Goal: Task Accomplishment & Management: Use online tool/utility

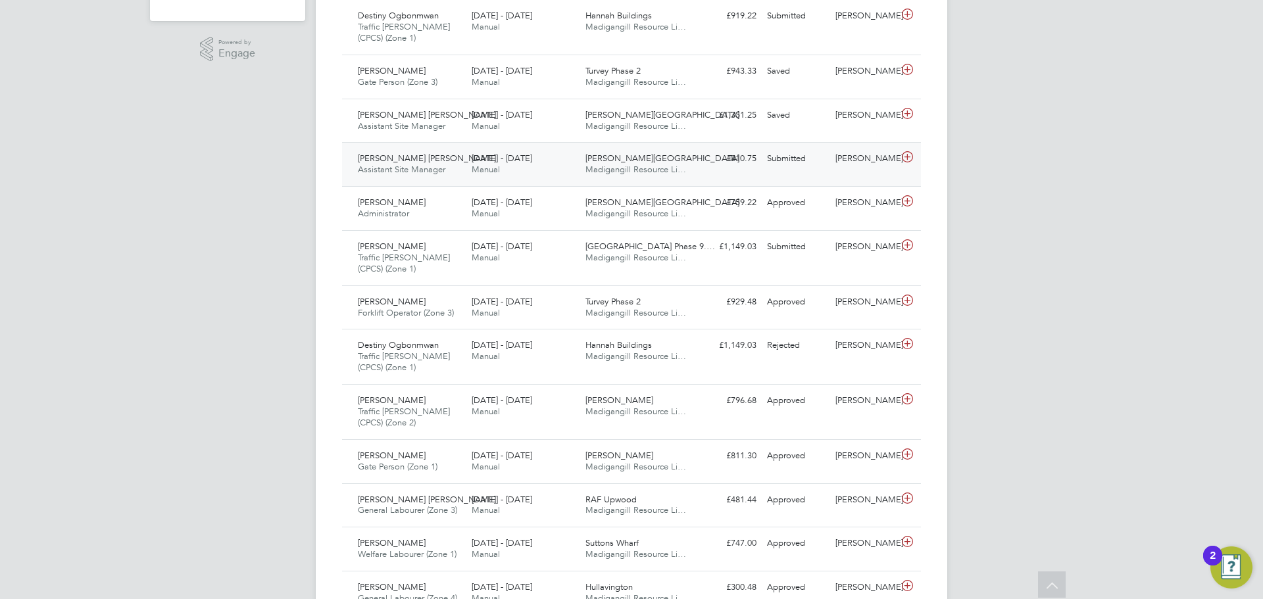
click at [400, 156] on span "[PERSON_NAME] [PERSON_NAME]" at bounding box center [427, 158] width 138 height 11
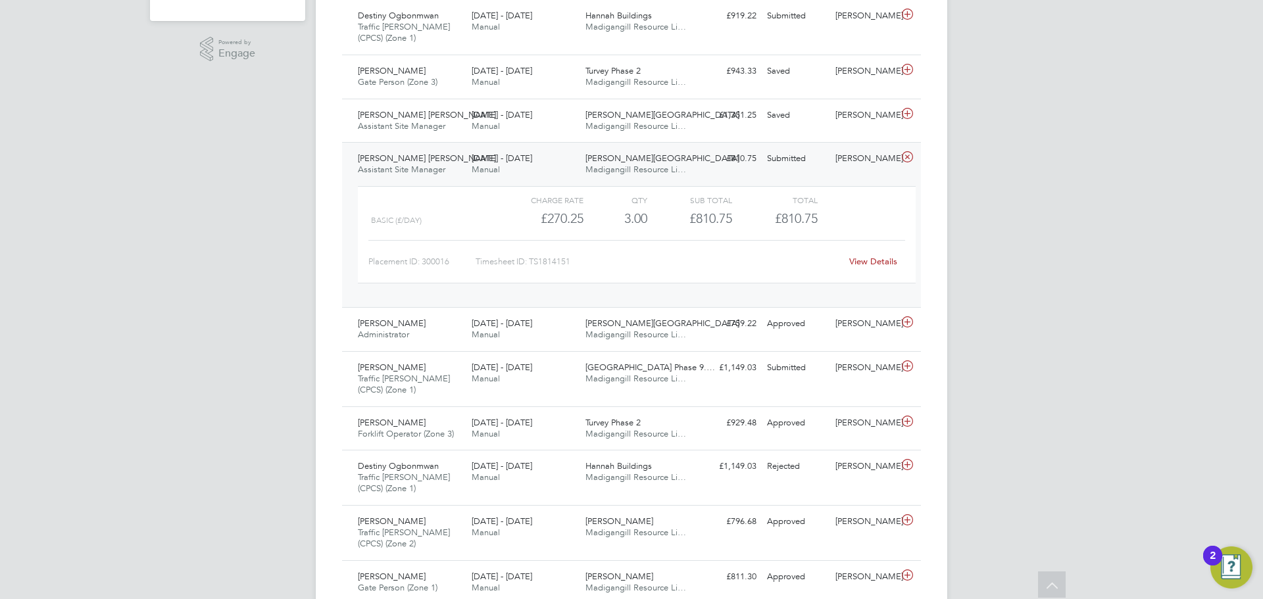
click at [868, 259] on link "View Details" at bounding box center [873, 261] width 48 height 11
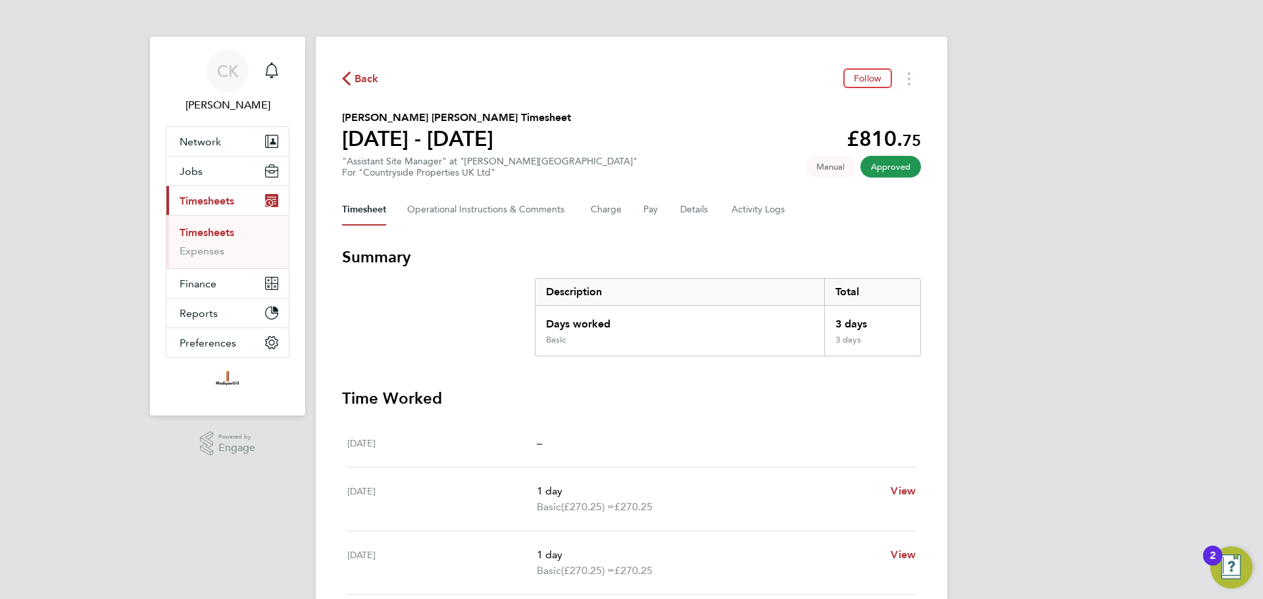
click at [203, 198] on span "Timesheets" at bounding box center [207, 201] width 55 height 13
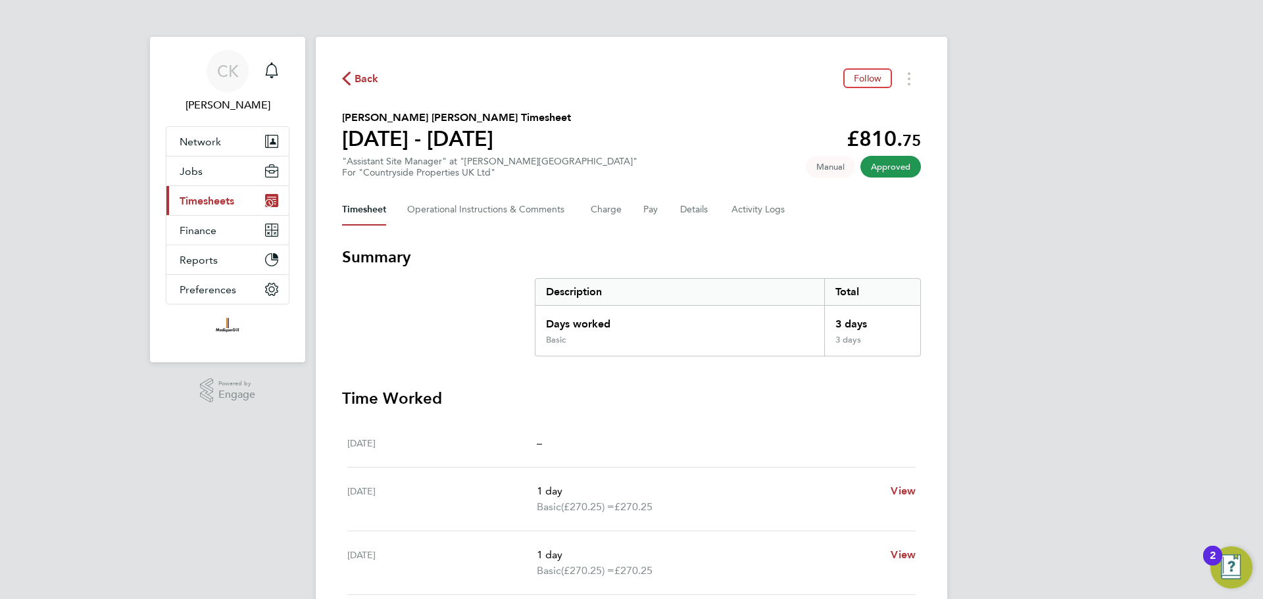
click at [210, 203] on span "Timesheets" at bounding box center [207, 201] width 55 height 13
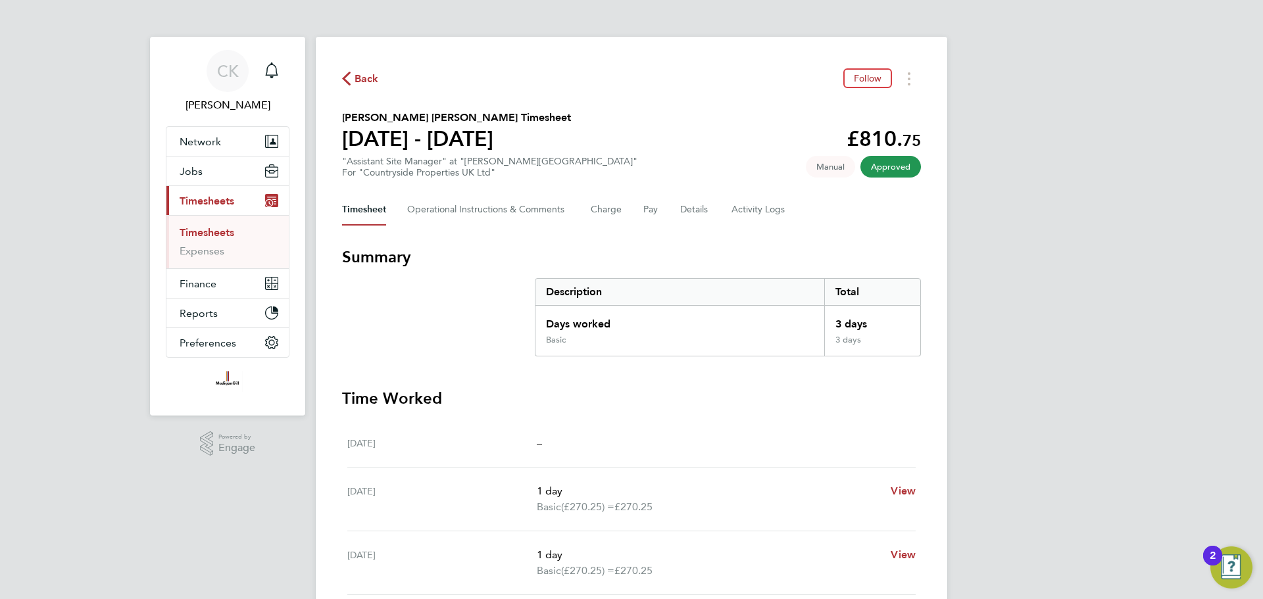
click at [209, 233] on link "Timesheets" at bounding box center [207, 232] width 55 height 13
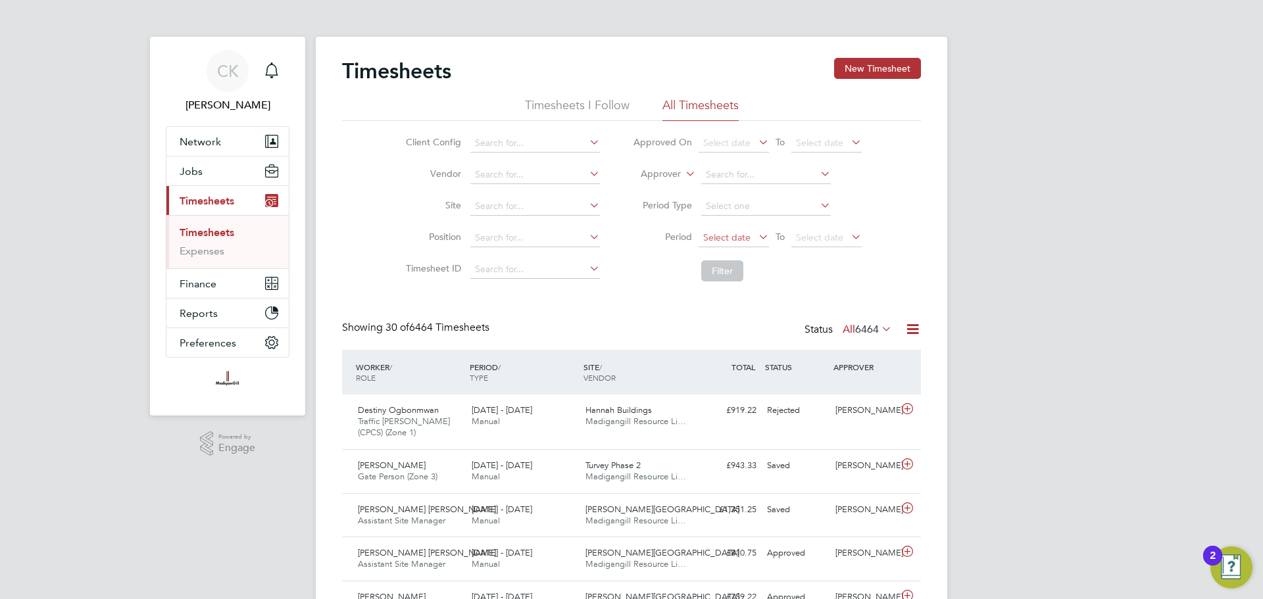
click at [747, 240] on span "Select date" at bounding box center [726, 238] width 47 height 12
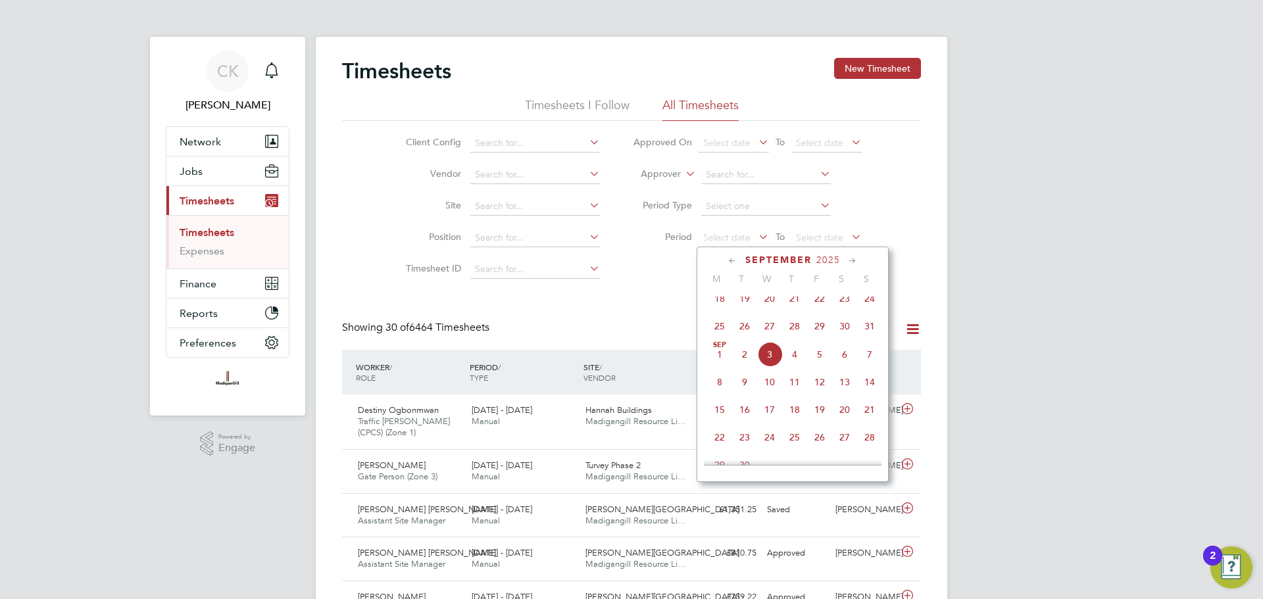
click at [720, 339] on span "25" at bounding box center [719, 326] width 25 height 25
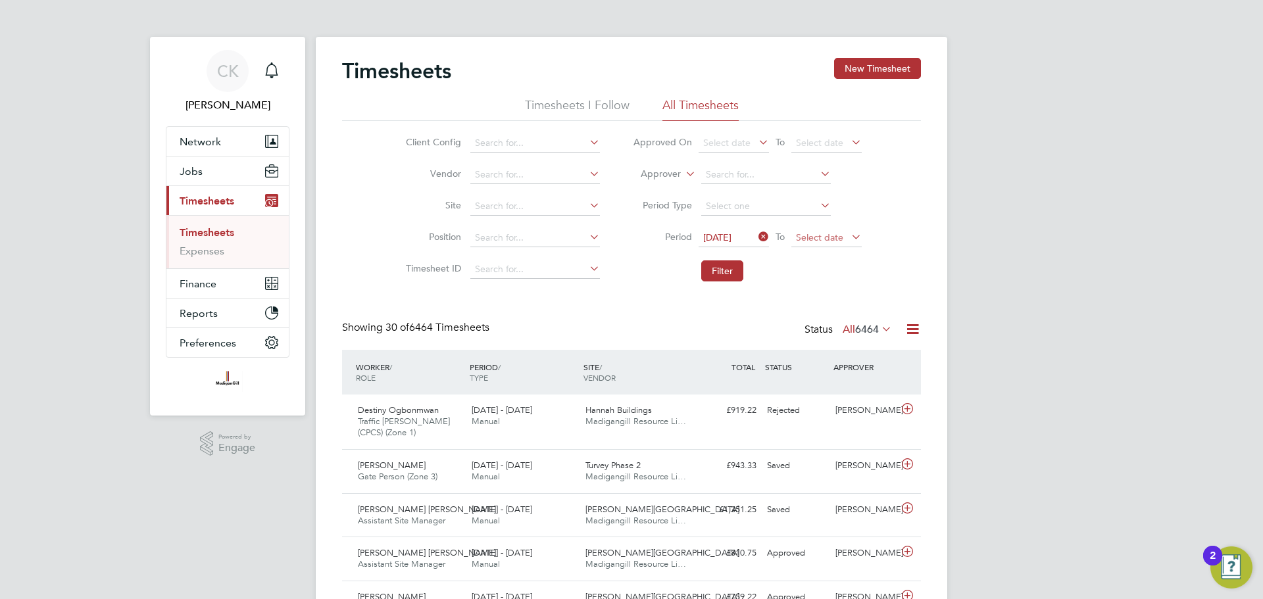
click at [841, 235] on span "Select date" at bounding box center [819, 238] width 47 height 12
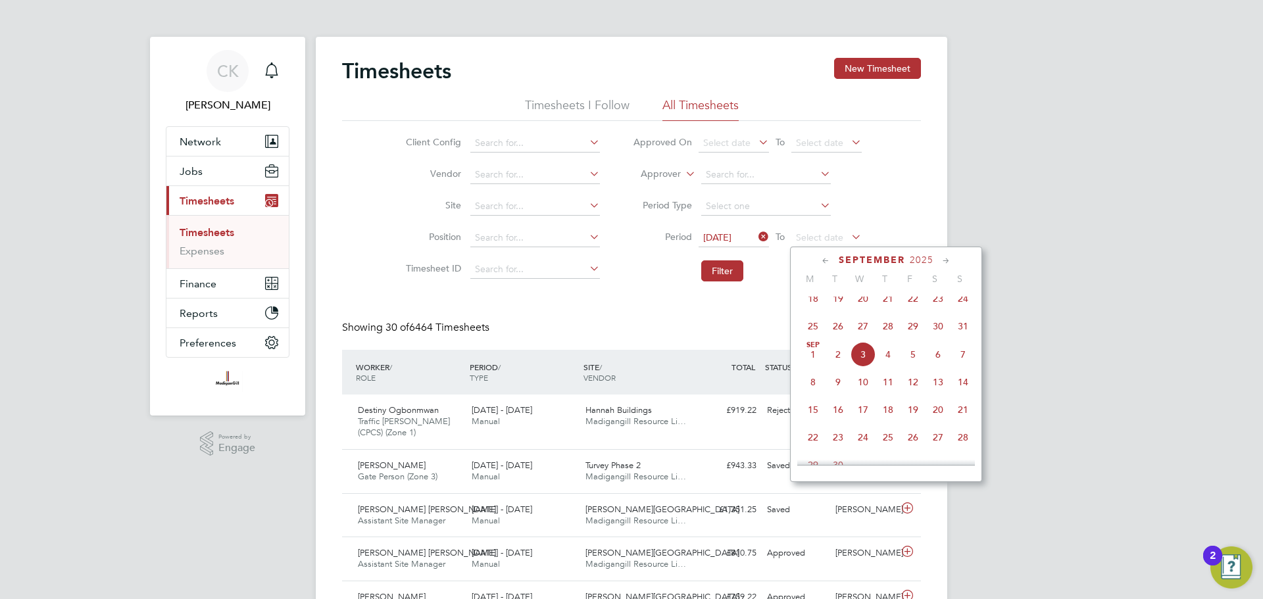
click at [965, 333] on span "31" at bounding box center [963, 326] width 25 height 25
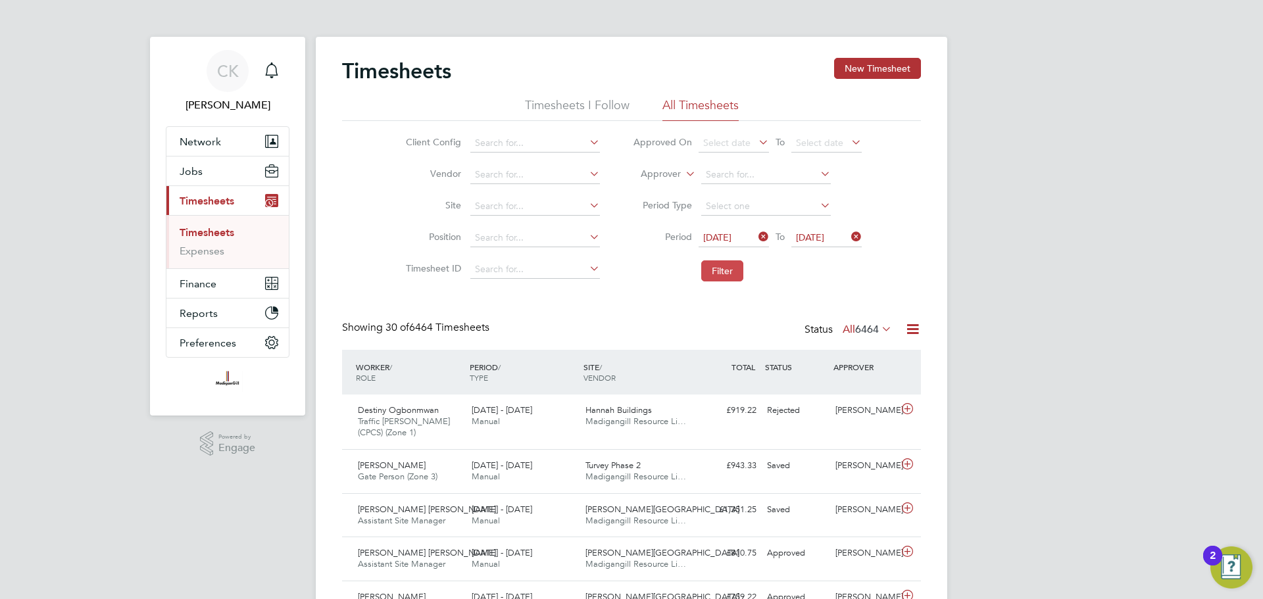
click at [715, 268] on button "Filter" at bounding box center [722, 271] width 42 height 21
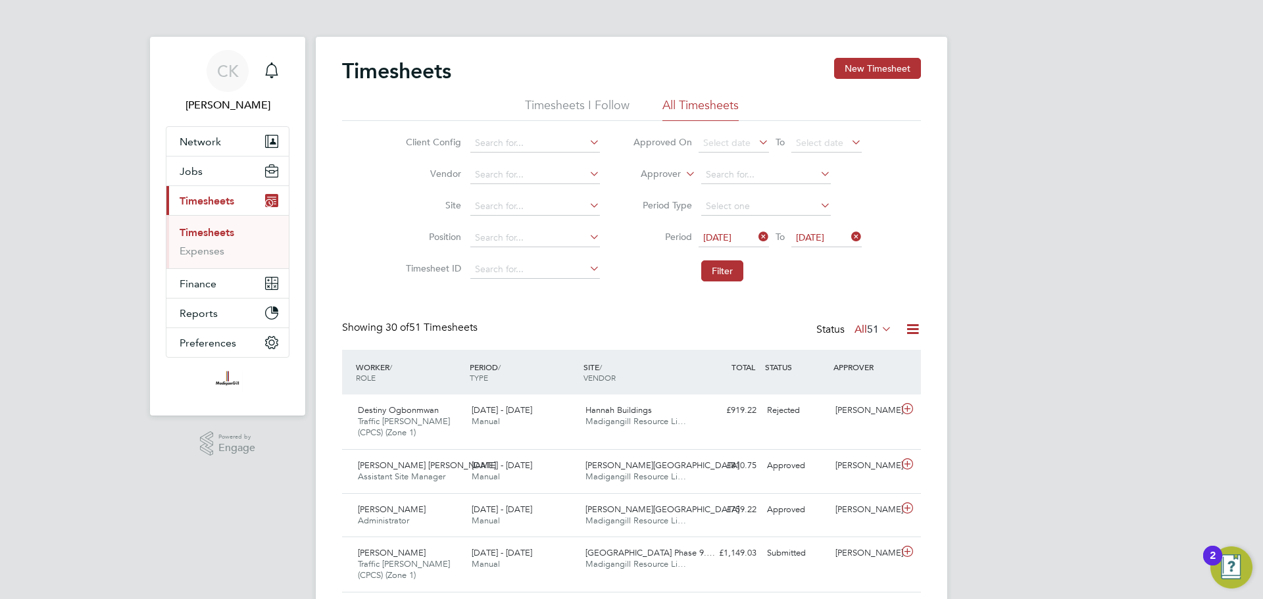
click at [915, 337] on icon at bounding box center [913, 329] width 16 height 16
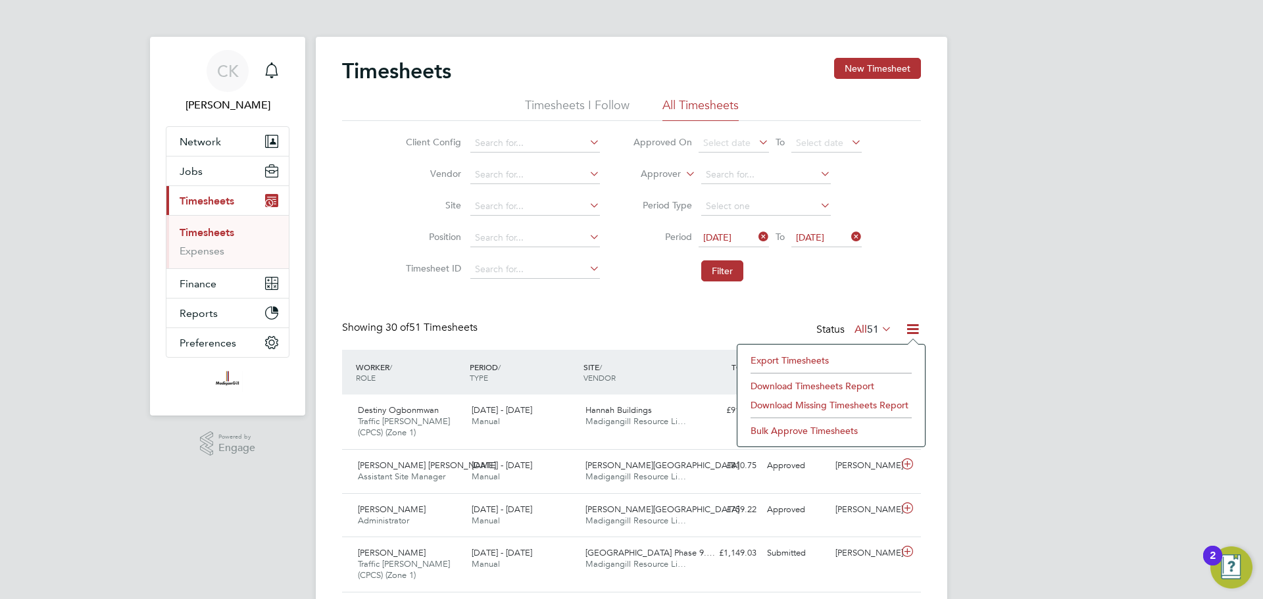
click at [812, 362] on li "Export Timesheets" at bounding box center [831, 360] width 174 height 18
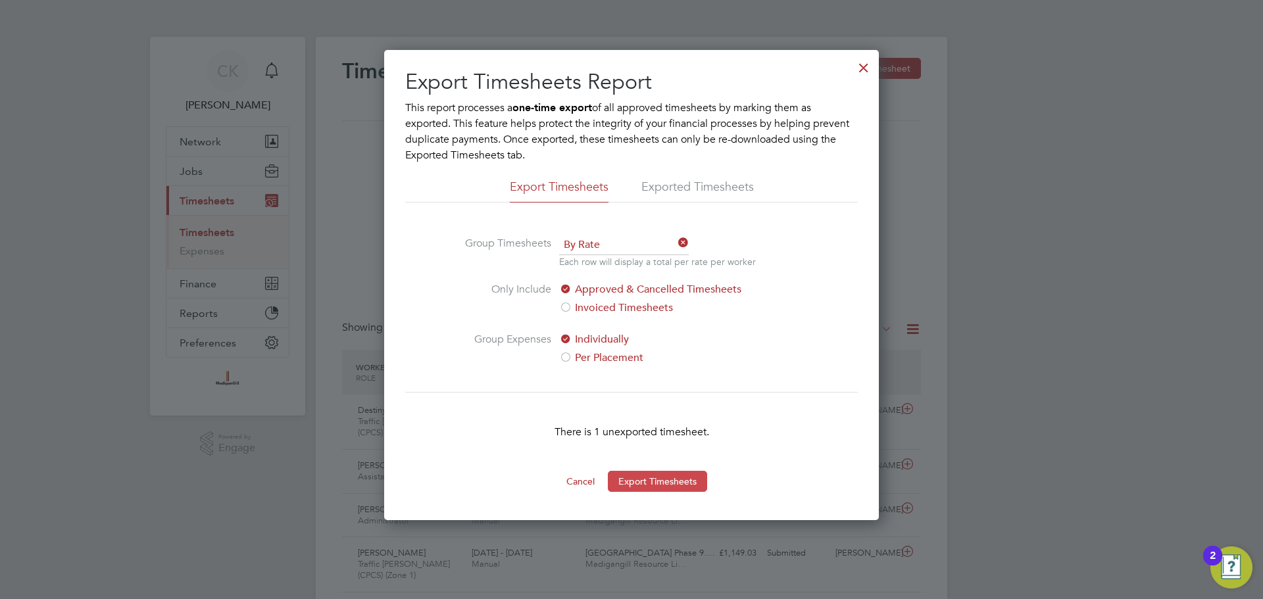
click at [671, 479] on button "Export Timesheets" at bounding box center [657, 481] width 99 height 21
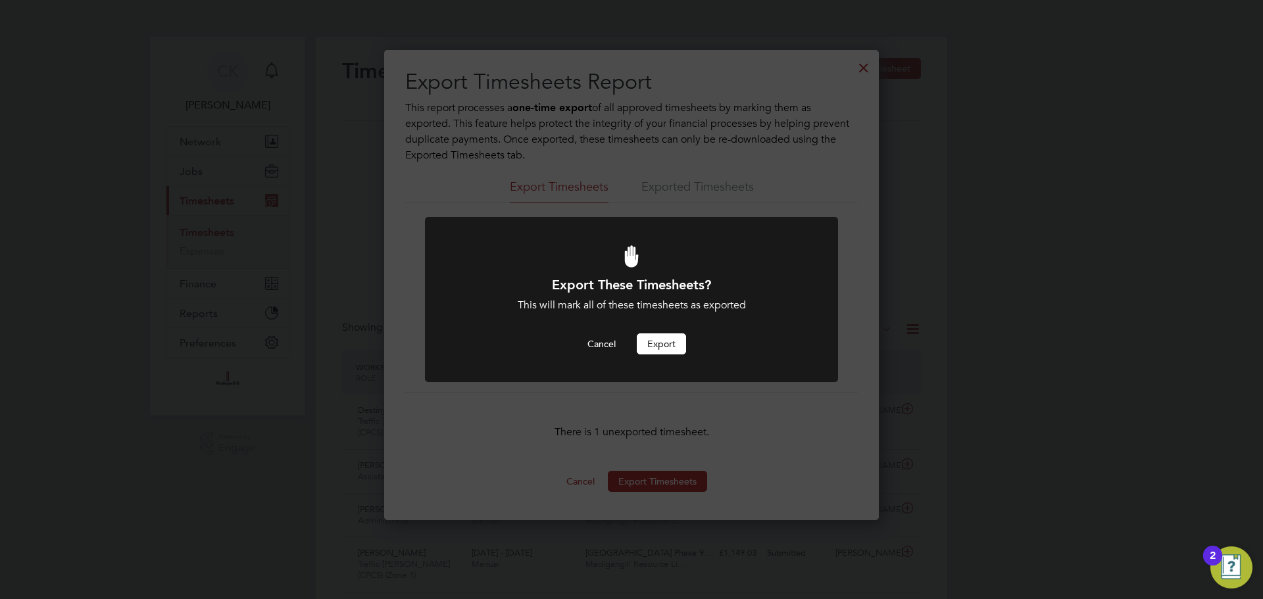
click at [670, 341] on button "Export" at bounding box center [661, 344] width 49 height 21
